Goal: Task Accomplishment & Management: Complete application form

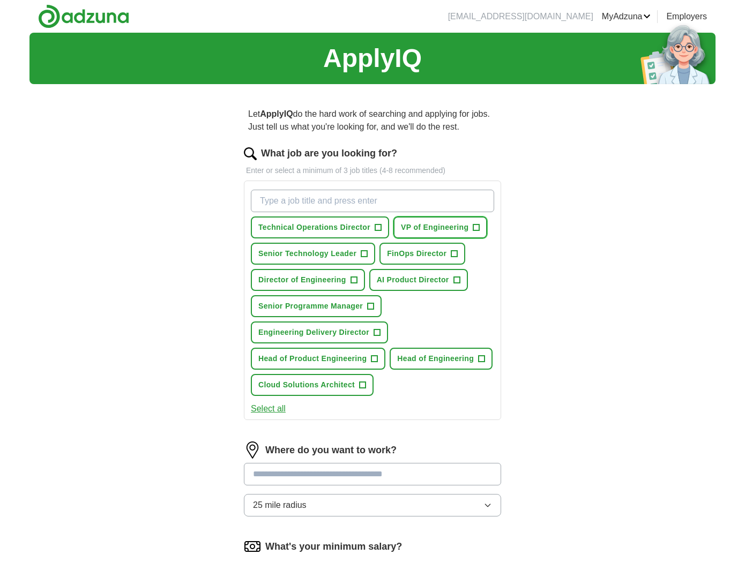
click at [473, 226] on span "+" at bounding box center [476, 228] width 6 height 9
click at [355, 282] on span "+" at bounding box center [354, 280] width 6 height 9
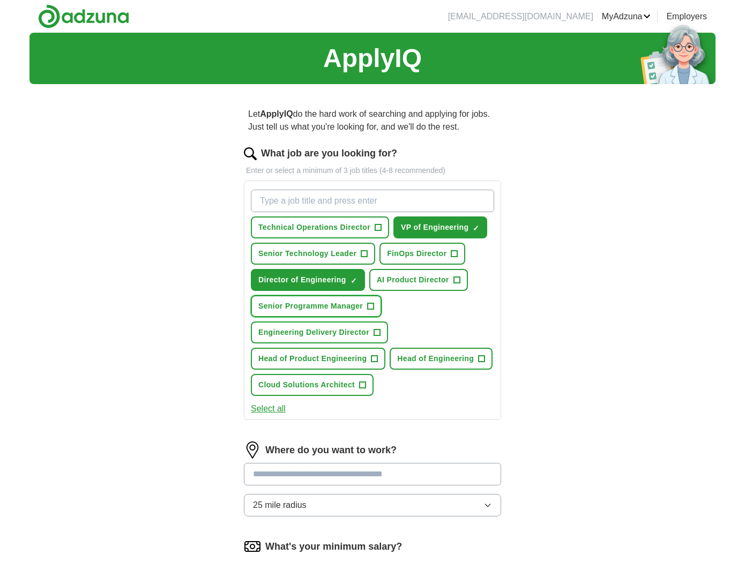
click at [371, 307] on span "+" at bounding box center [371, 306] width 6 height 9
click at [361, 332] on span "Engineering Delivery Director" at bounding box center [313, 332] width 111 height 11
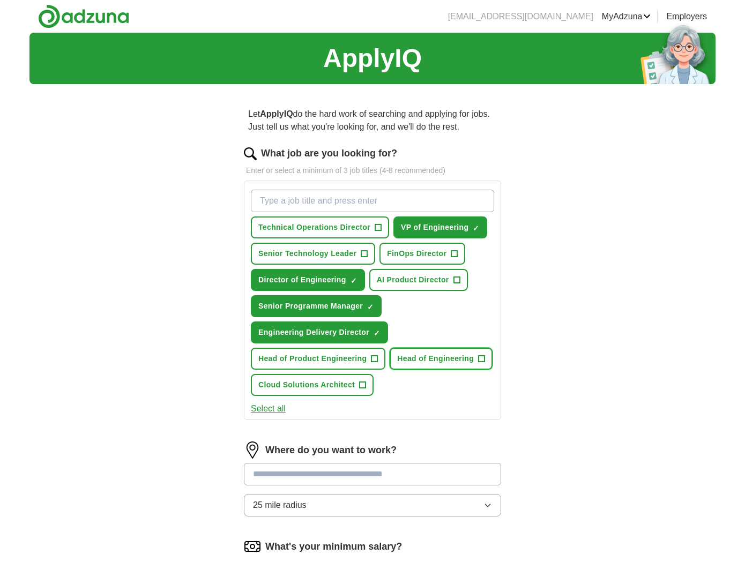
click at [453, 365] on button "Head of Engineering +" at bounding box center [441, 359] width 103 height 22
click at [313, 205] on input "What job are you looking for?" at bounding box center [372, 201] width 243 height 23
type input "VP tech"
drag, startPoint x: 295, startPoint y: 202, endPoint x: 195, endPoint y: 194, distance: 100.6
click at [199, 192] on div "ApplyIQ Let ApplyIQ do the hard work of searching and applying for jobs. Just t…" at bounding box center [372, 369] width 686 height 673
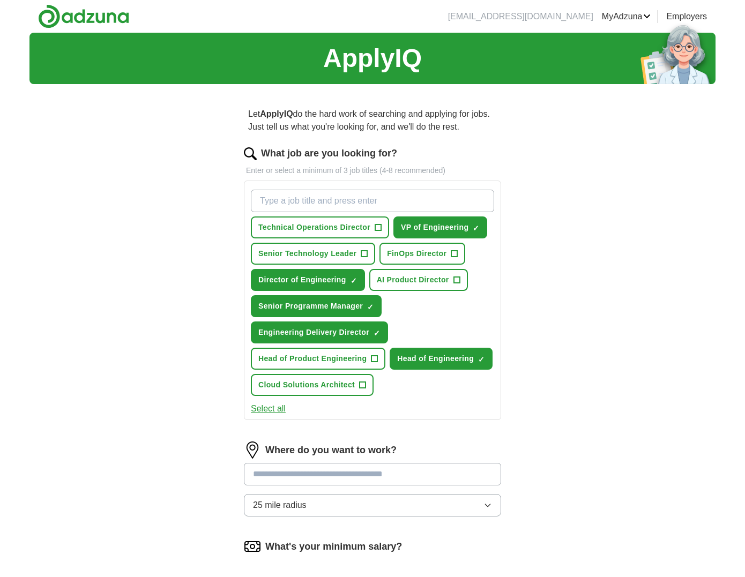
click at [359, 478] on input at bounding box center [372, 474] width 257 height 23
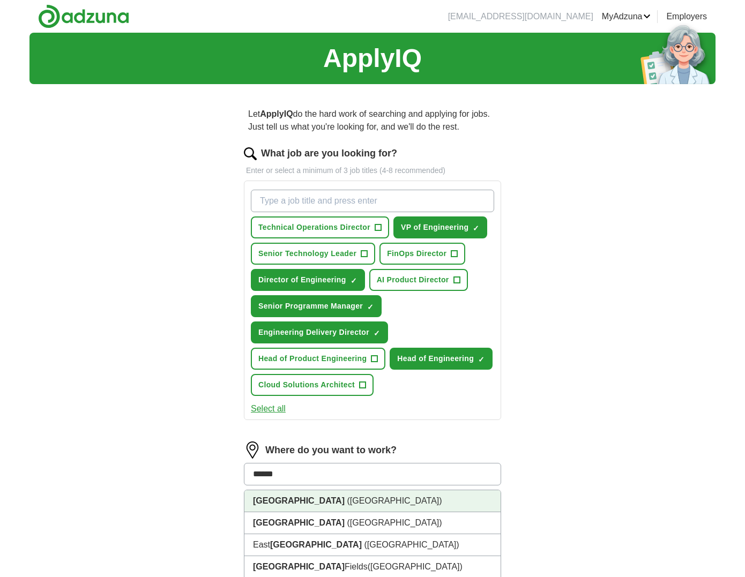
type input "******"
click at [312, 488] on div "Where do you want to work? ****** [GEOGRAPHIC_DATA] ([GEOGRAPHIC_DATA]) [GEOGRA…" at bounding box center [372, 484] width 257 height 84
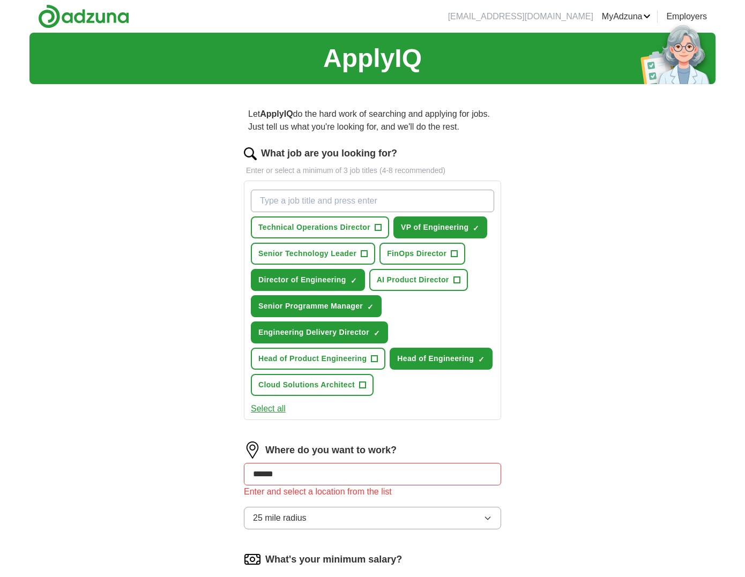
click at [312, 476] on input "******" at bounding box center [372, 474] width 257 height 23
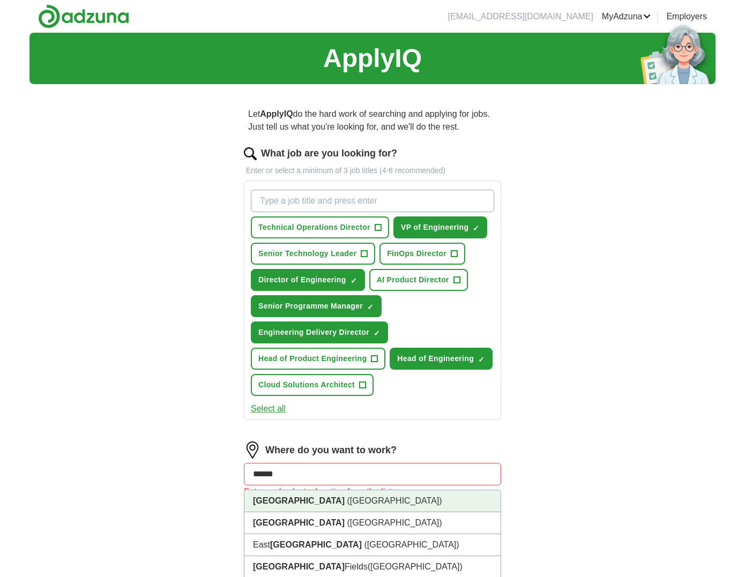
click at [312, 507] on li "[GEOGRAPHIC_DATA] ([GEOGRAPHIC_DATA])" at bounding box center [372, 502] width 256 height 22
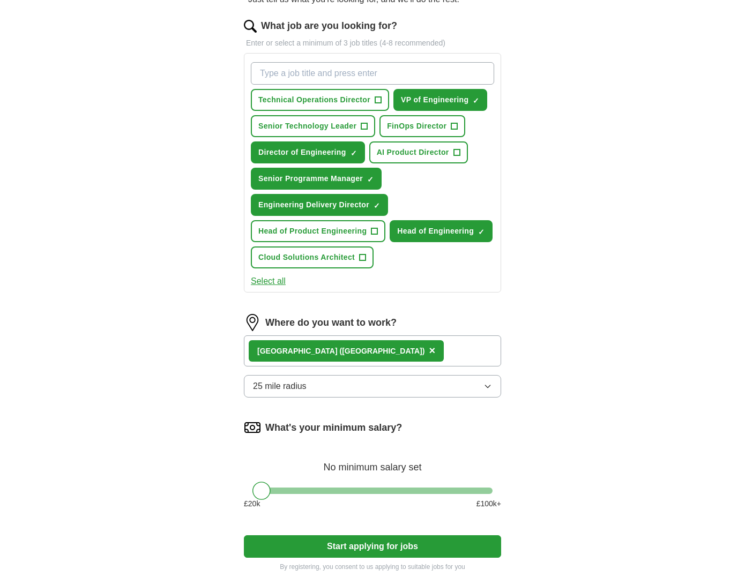
scroll to position [148, 0]
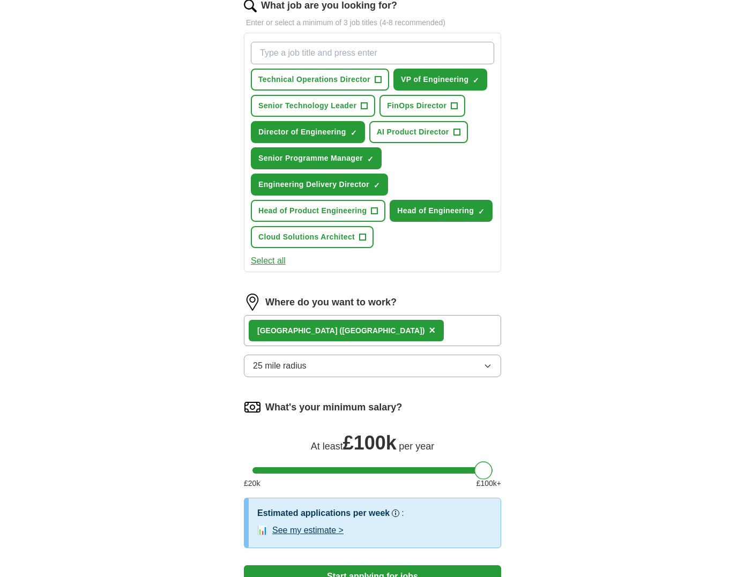
drag, startPoint x: 261, startPoint y: 474, endPoint x: 503, endPoint y: 471, distance: 242.4
click at [502, 472] on div "Let ApplyIQ do the hard work of searching and applying for jobs. Just tell us w…" at bounding box center [372, 281] width 343 height 672
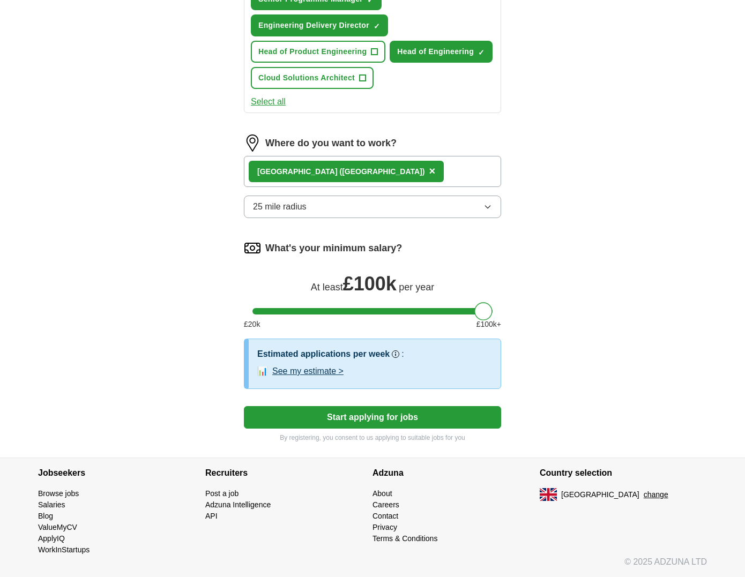
click at [422, 417] on button "Start applying for jobs" at bounding box center [372, 417] width 257 height 23
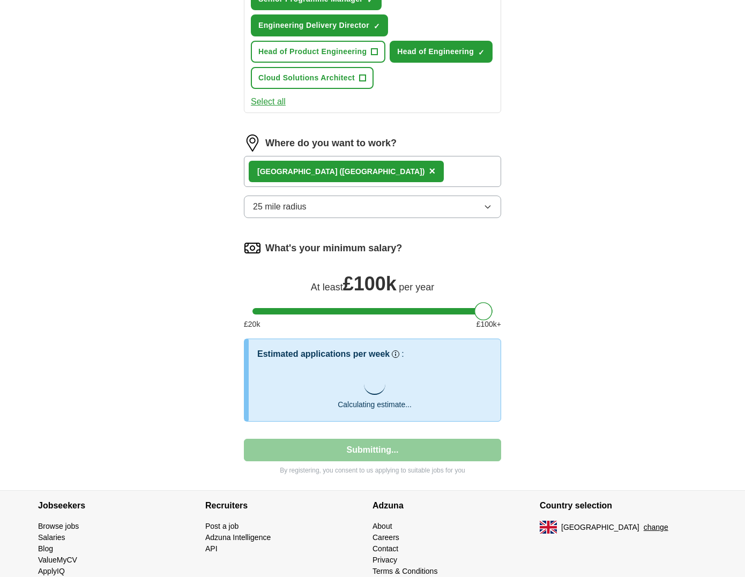
click at [561, 244] on div "ApplyIQ Let ApplyIQ do the hard work of searching and applying for jobs. Just t…" at bounding box center [372, 107] width 686 height 765
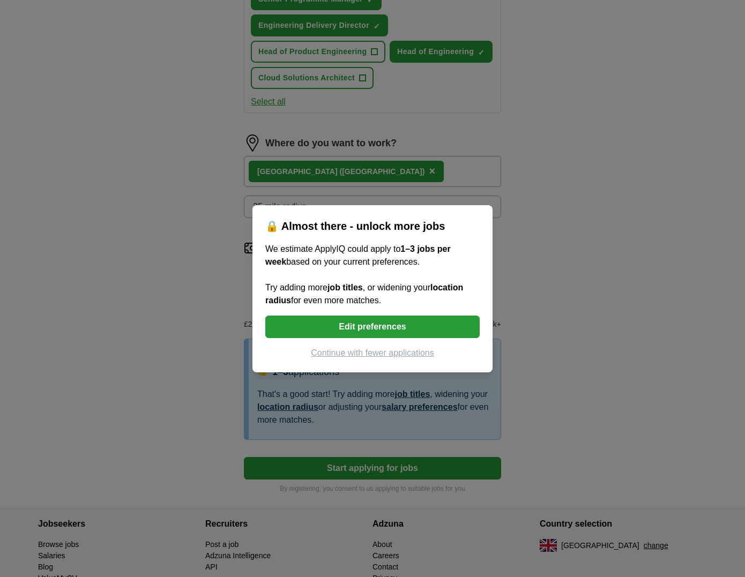
click at [370, 329] on button "Edit preferences" at bounding box center [372, 327] width 214 height 23
